Goal: Task Accomplishment & Management: Manage account settings

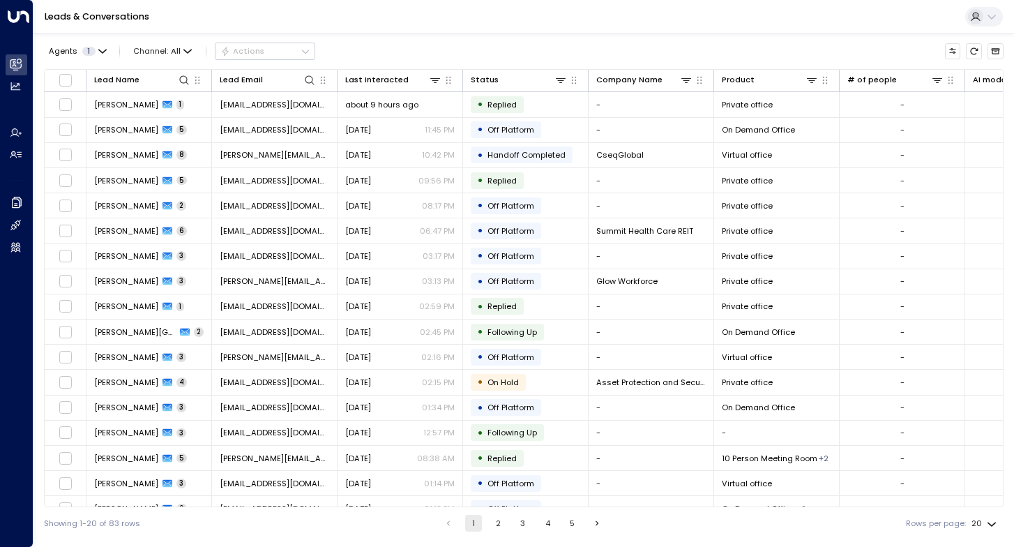
click at [992, 14] on icon at bounding box center [991, 16] width 11 height 11
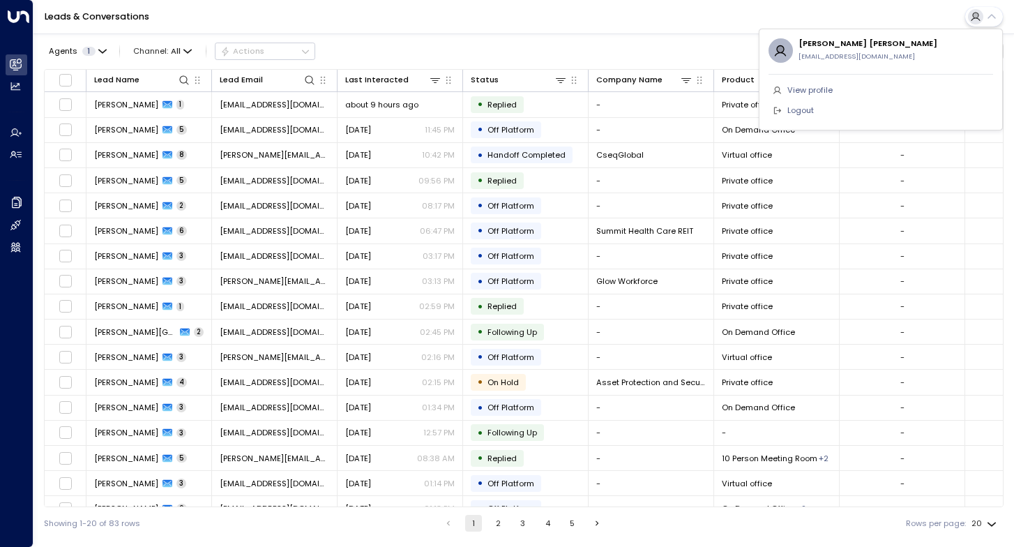
click at [992, 14] on div at bounding box center [507, 273] width 1014 height 547
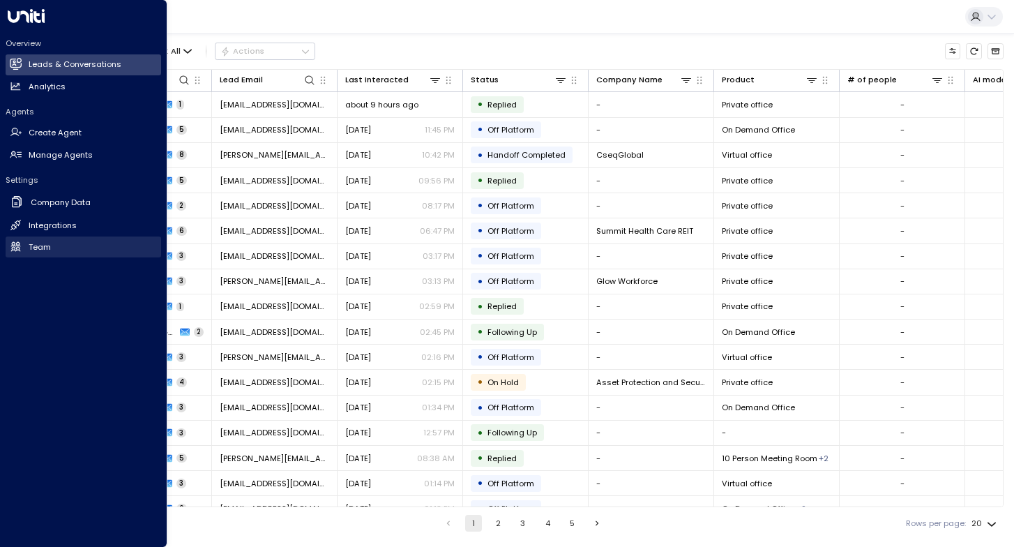
click at [50, 241] on link "Team Team" at bounding box center [84, 246] width 156 height 21
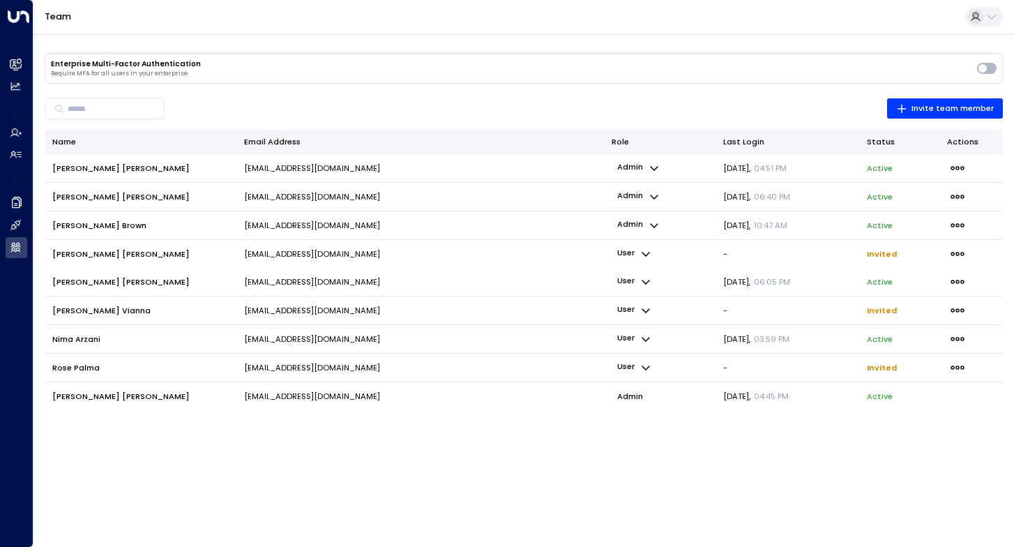
click at [368, 364] on td "[EMAIL_ADDRESS][DOMAIN_NAME]" at bounding box center [420, 368] width 368 height 28
click at [347, 364] on p "[EMAIL_ADDRESS][DOMAIN_NAME]" at bounding box center [312, 367] width 136 height 11
click at [645, 363] on icon "button" at bounding box center [645, 367] width 11 height 11
click at [645, 363] on div at bounding box center [507, 273] width 1014 height 547
click at [952, 109] on span "Invite team member" at bounding box center [945, 109] width 98 height 14
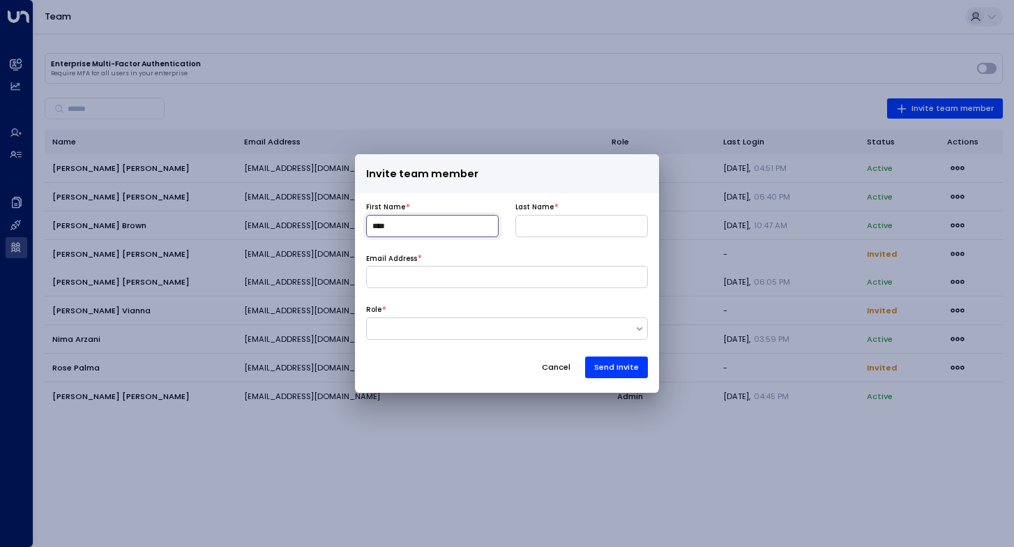
type input "****"
type input "*****"
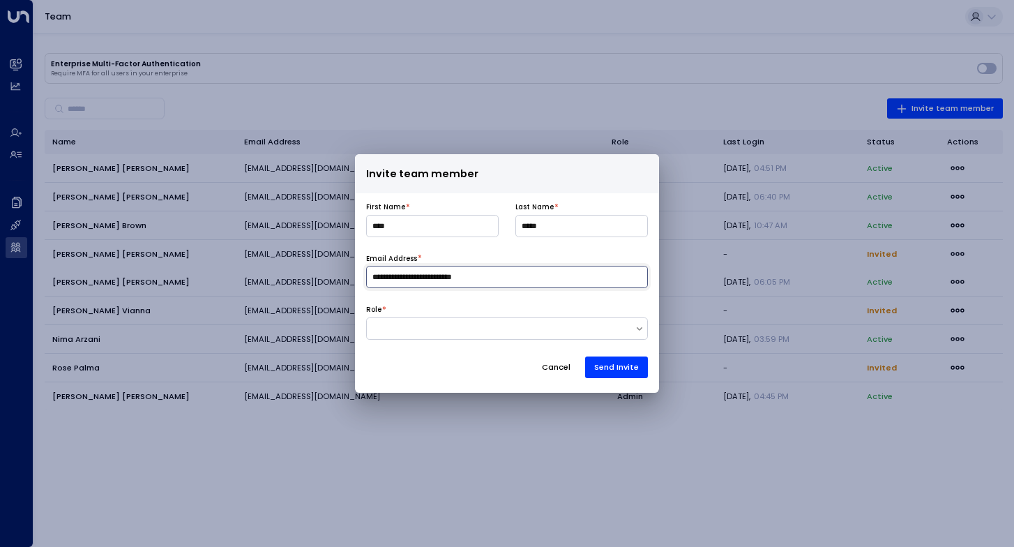
type input "**********"
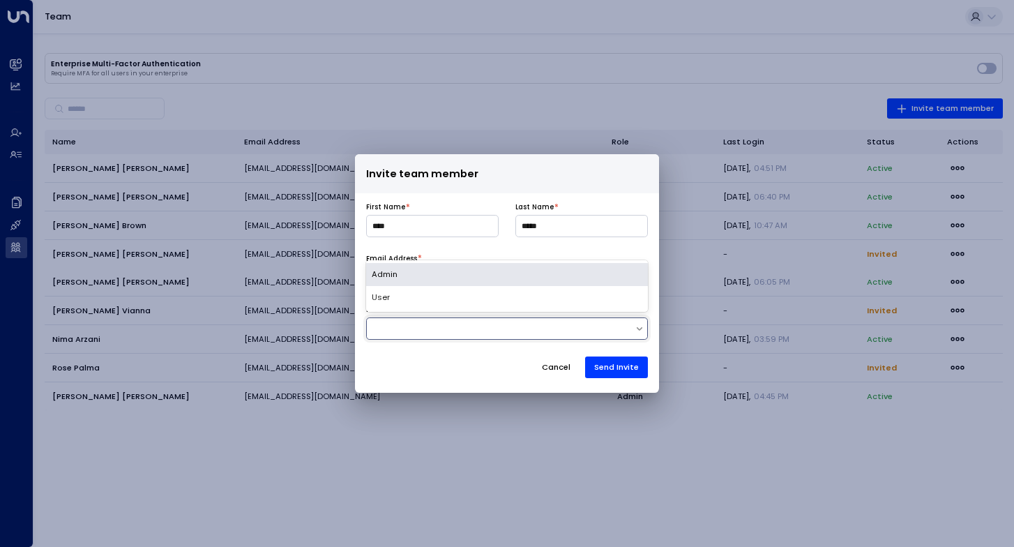
click at [623, 324] on div at bounding box center [501, 328] width 268 height 12
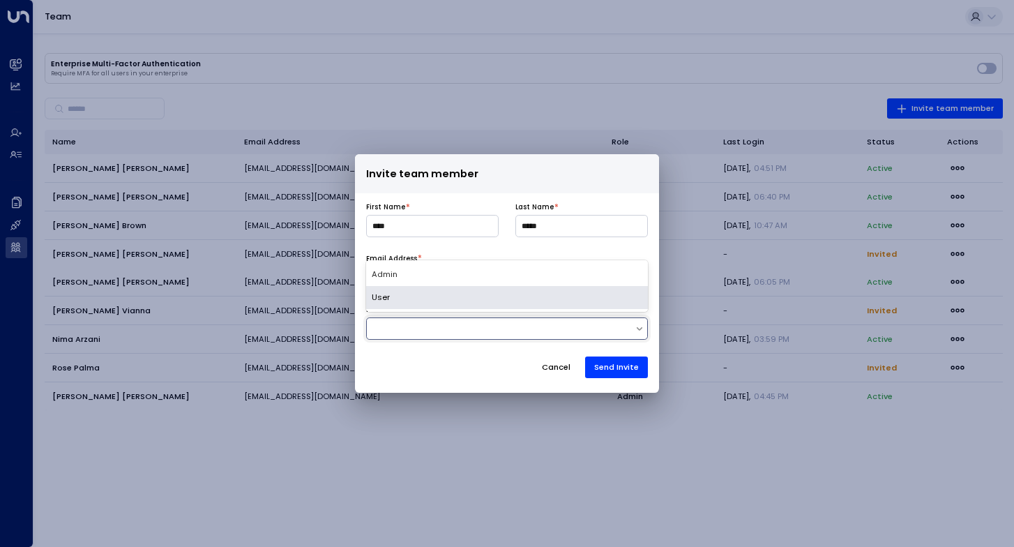
click at [626, 304] on div "User" at bounding box center [507, 297] width 282 height 23
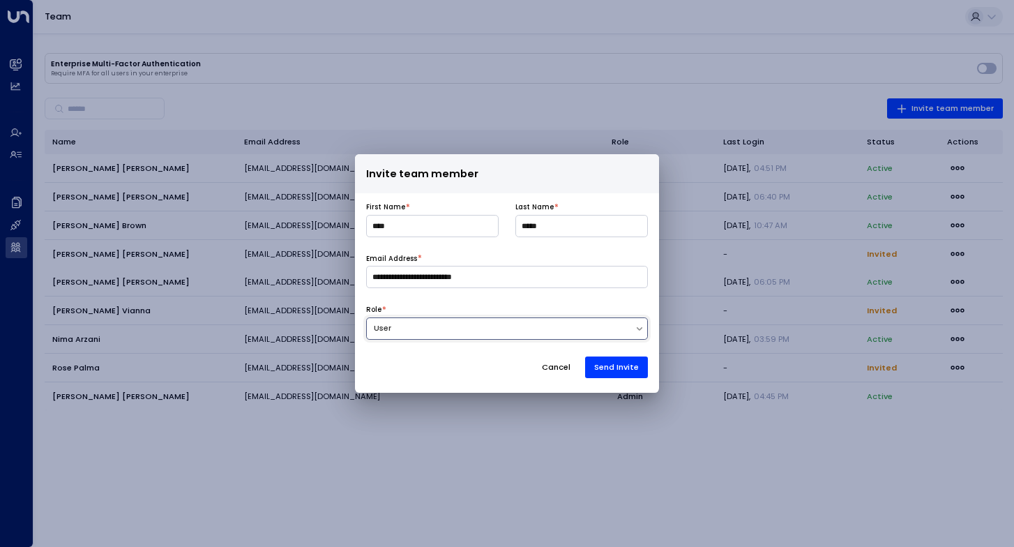
click at [615, 370] on button "Send Invite" at bounding box center [616, 367] width 63 height 22
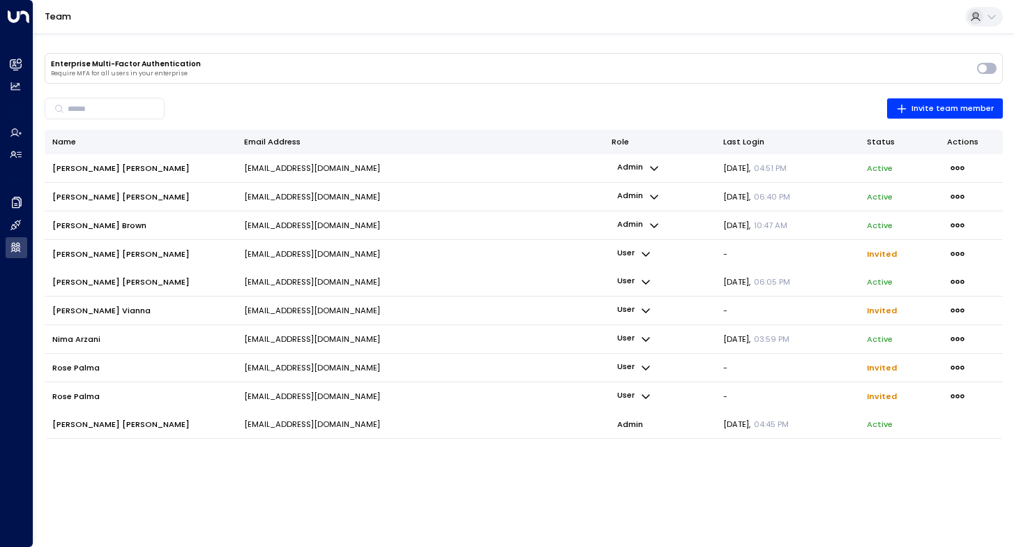
click at [649, 365] on icon "button" at bounding box center [646, 367] width 8 height 5
click at [649, 365] on div at bounding box center [507, 273] width 1014 height 547
click at [960, 340] on icon "button" at bounding box center [957, 338] width 15 height 15
click at [960, 340] on div at bounding box center [507, 273] width 1014 height 547
click at [959, 365] on icon "button" at bounding box center [957, 367] width 13 height 4
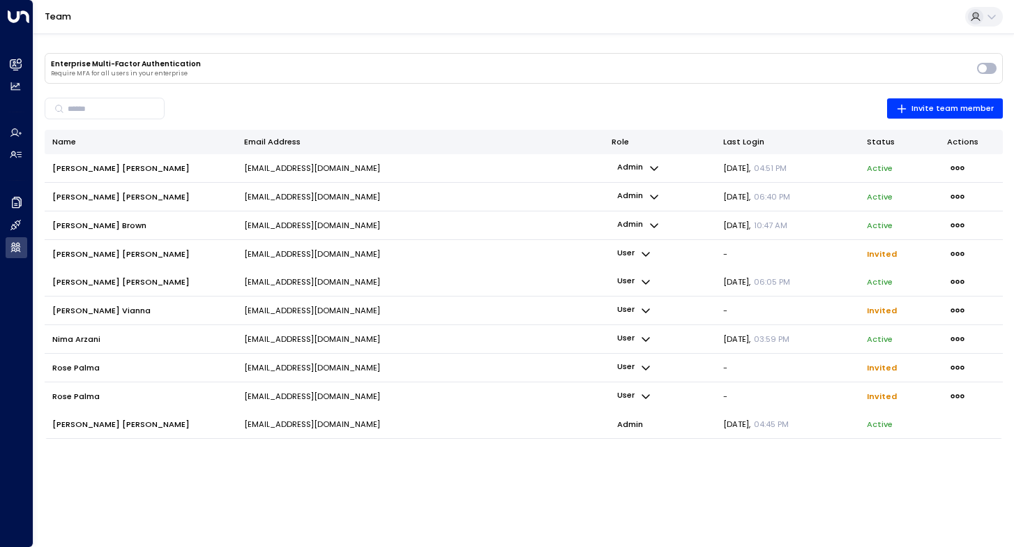
click at [897, 400] on span "Delete Invite" at bounding box center [902, 397] width 38 height 6
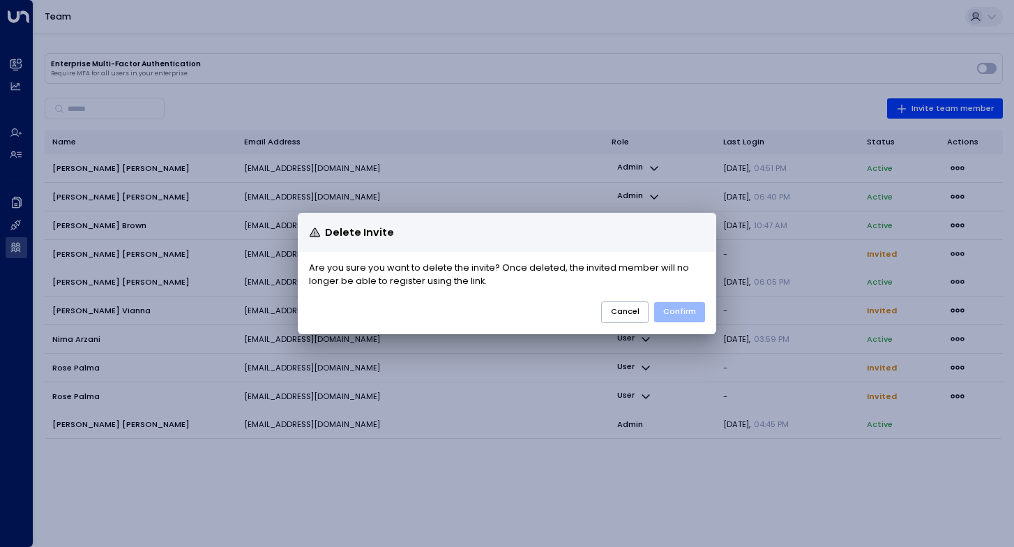
click at [695, 309] on button "Confirm" at bounding box center [679, 312] width 51 height 20
